Goal: Check status

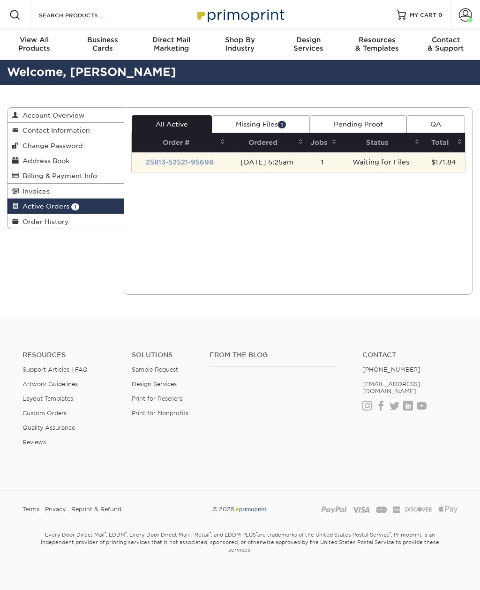
click at [166, 158] on link "25813-52521-95698" at bounding box center [180, 162] width 68 height 8
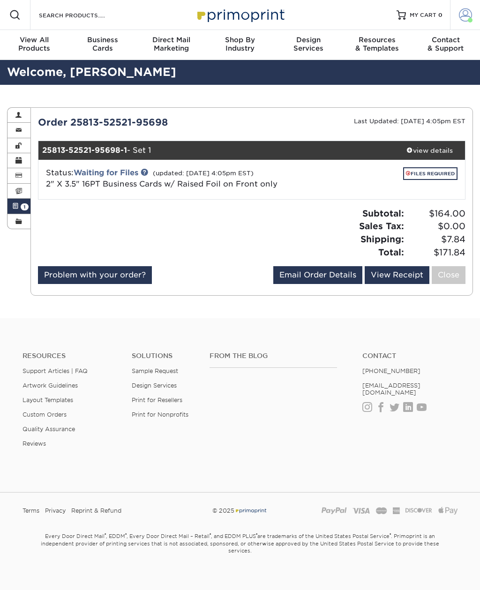
click at [468, 18] on span at bounding box center [465, 14] width 13 height 13
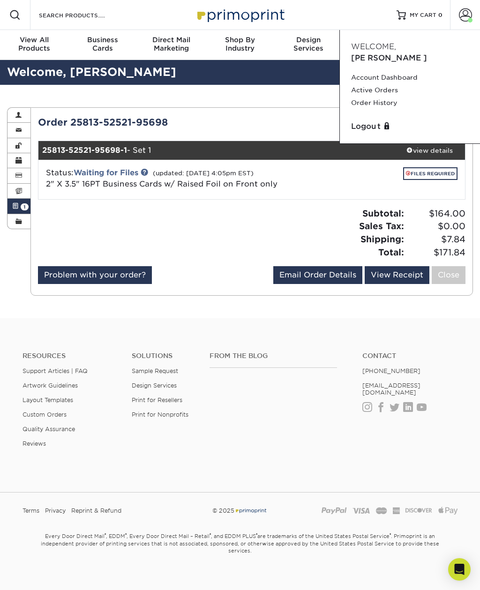
click at [335, 16] on div "Resources Menu Search Products Account Welcome, Sarah Account Dashboard Active …" at bounding box center [240, 15] width 480 height 30
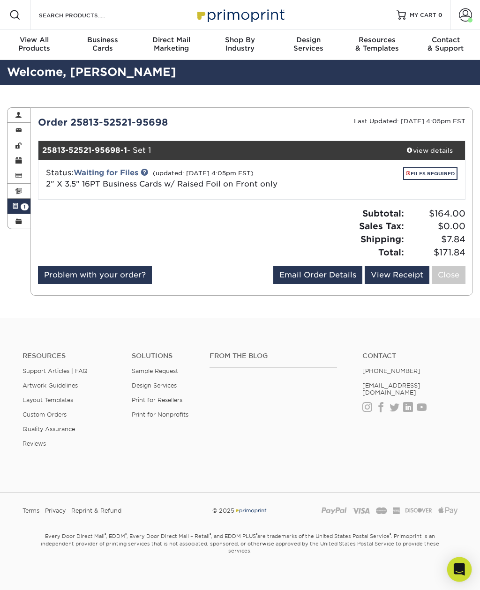
click at [457, 572] on icon "Open Intercom Messenger" at bounding box center [459, 570] width 12 height 12
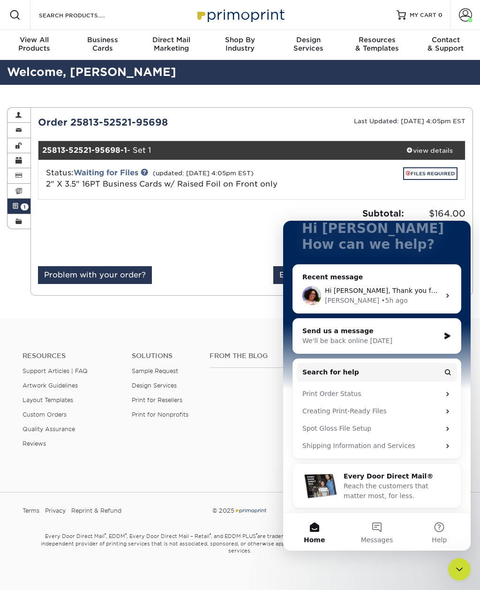
scroll to position [67, 0]
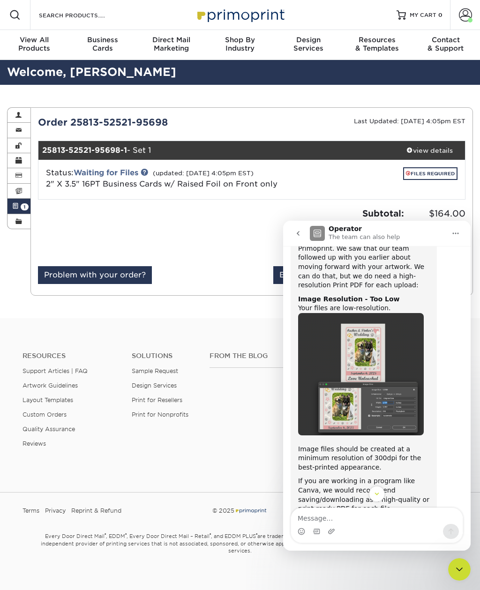
scroll to position [878, 0]
click at [214, 272] on div "Problem with your order? Email Order Details angeldevilcult@gmail.com Send View…" at bounding box center [252, 277] width 428 height 22
click at [275, 181] on link "2" X 3.5" 16PT Business Cards w/ Raised Foil on Front only" at bounding box center [162, 184] width 232 height 9
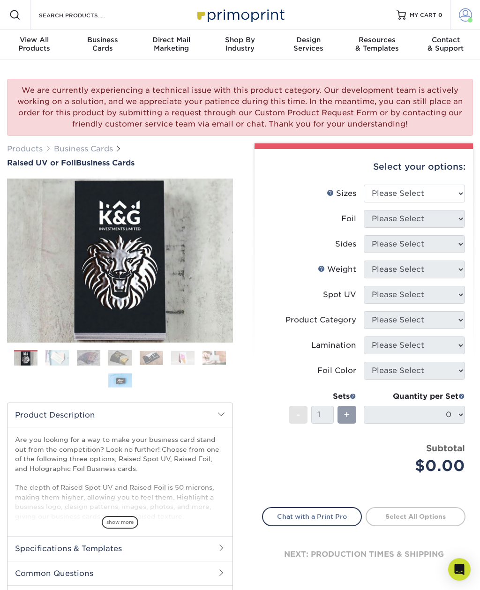
click at [474, 11] on link "Account" at bounding box center [465, 15] width 30 height 30
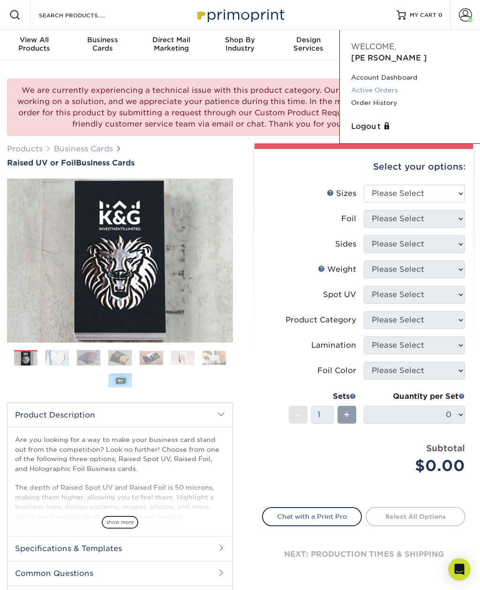
click at [400, 84] on link "Active Orders" at bounding box center [410, 90] width 118 height 13
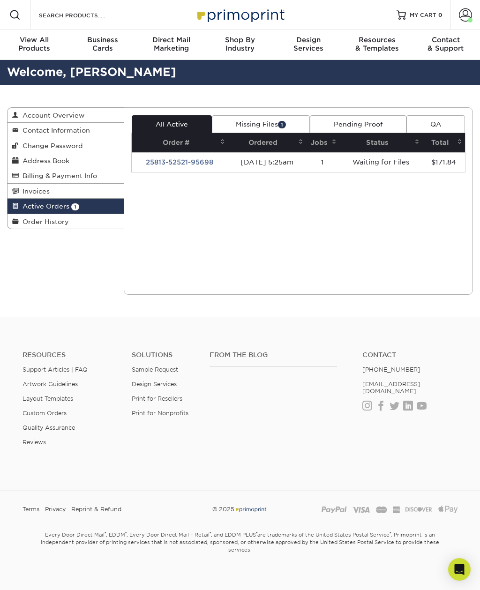
click at [272, 117] on link "Missing Files 1" at bounding box center [261, 124] width 98 height 18
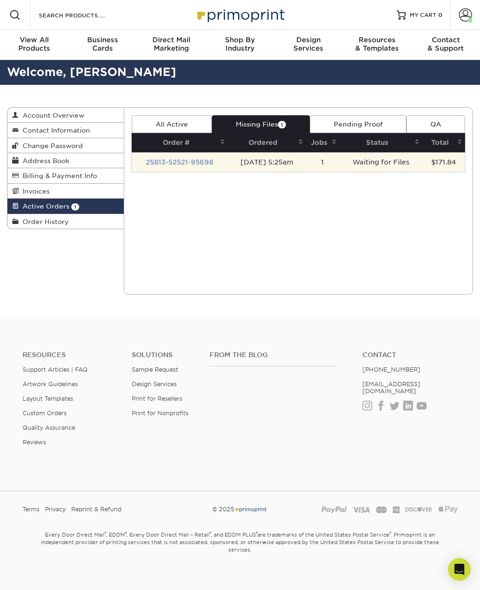
click at [203, 158] on link "25813-52521-95698" at bounding box center [180, 162] width 68 height 8
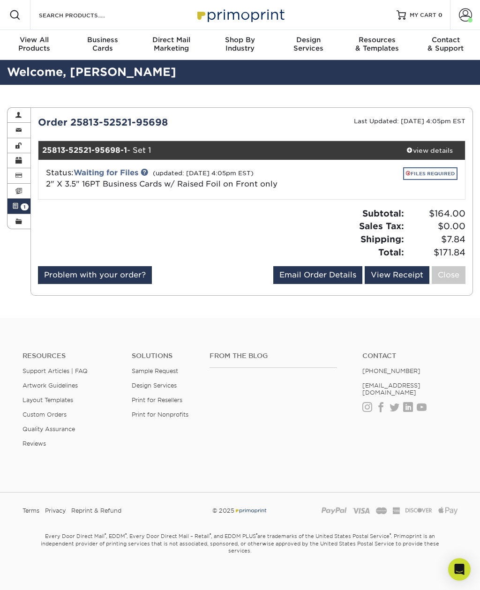
click at [449, 173] on link "FILES REQUIRED" at bounding box center [430, 173] width 54 height 13
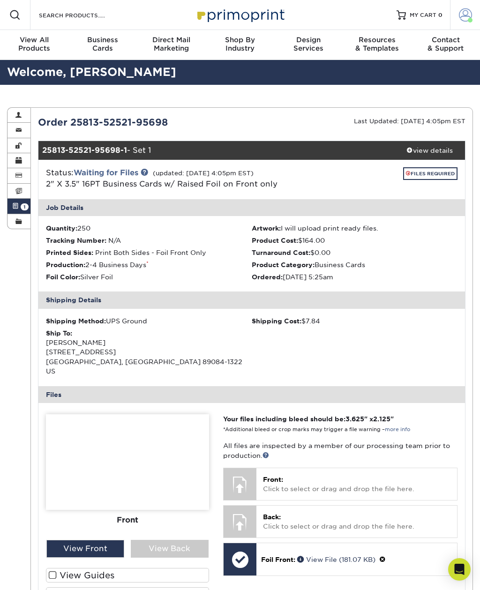
click at [466, 11] on span at bounding box center [465, 14] width 13 height 13
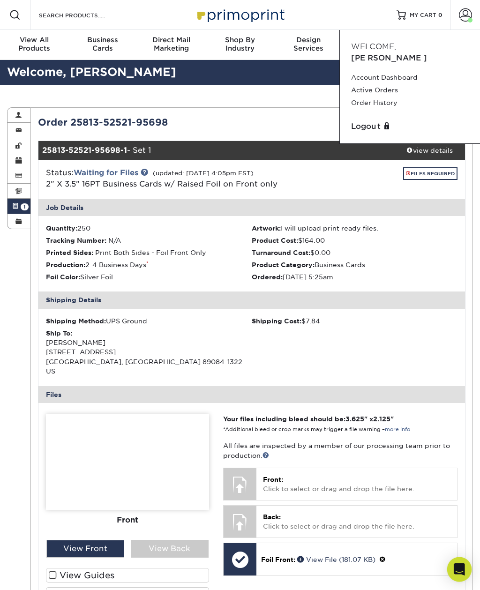
click at [459, 565] on icon "Open Intercom Messenger" at bounding box center [459, 570] width 11 height 12
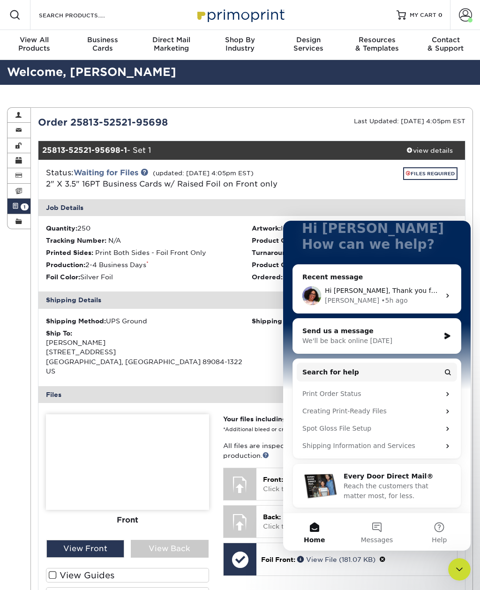
scroll to position [67, 0]
click at [383, 530] on button "Messages" at bounding box center [377, 532] width 62 height 38
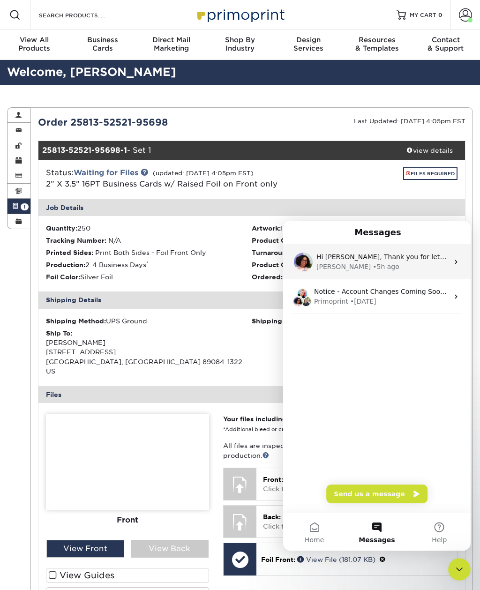
click at [453, 260] on icon "Intercom messenger" at bounding box center [456, 262] width 8 height 8
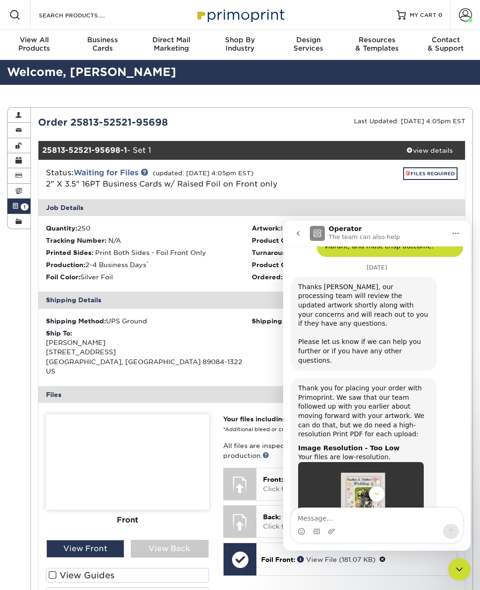
scroll to position [729, 0]
